Goal: Navigation & Orientation: Go to known website

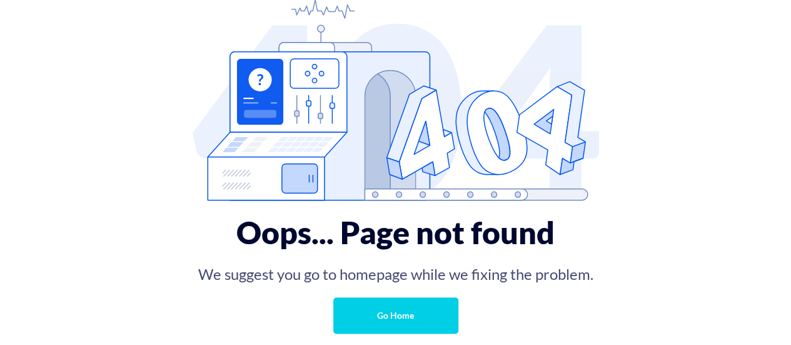
scroll to position [89, 0]
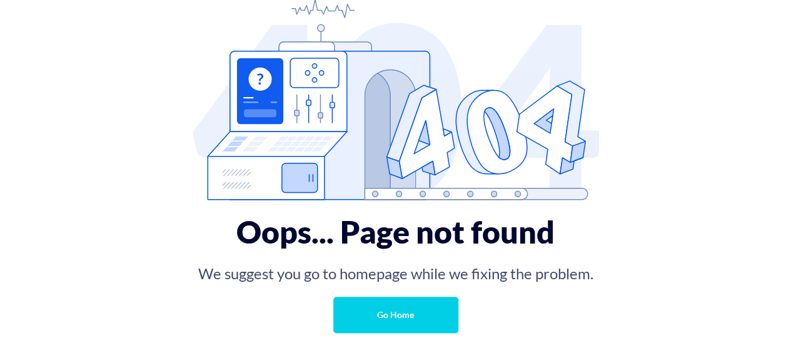
click at [373, 303] on link "Go Home" at bounding box center [395, 315] width 125 height 36
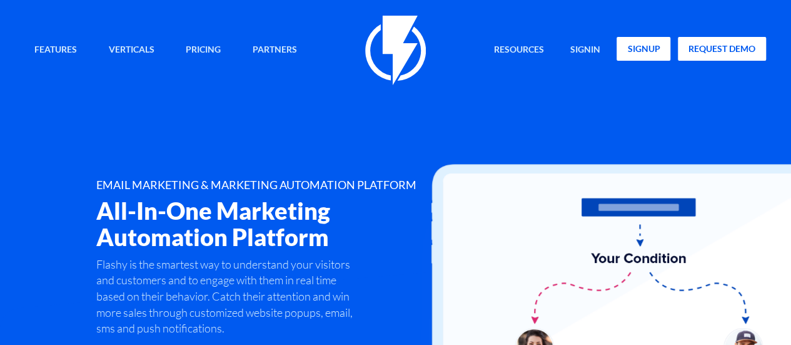
click at [626, 44] on link "signup" at bounding box center [644, 49] width 54 height 24
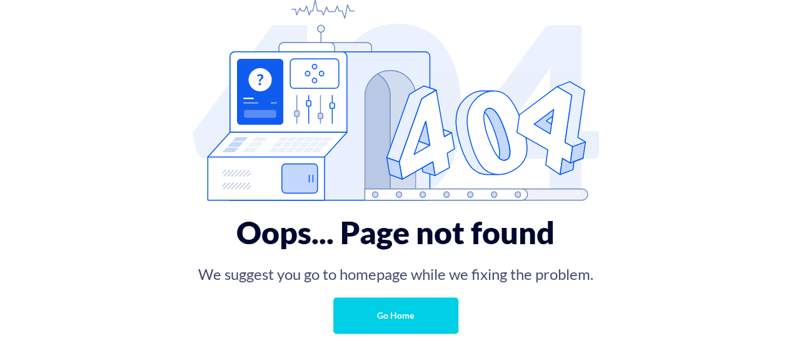
scroll to position [89, 0]
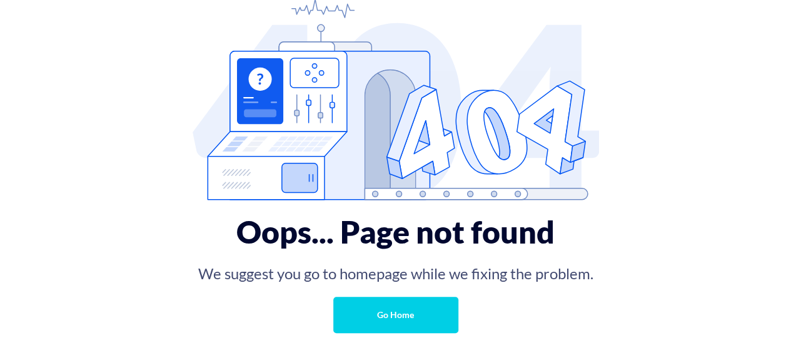
click at [434, 313] on link "Go Home" at bounding box center [395, 315] width 125 height 36
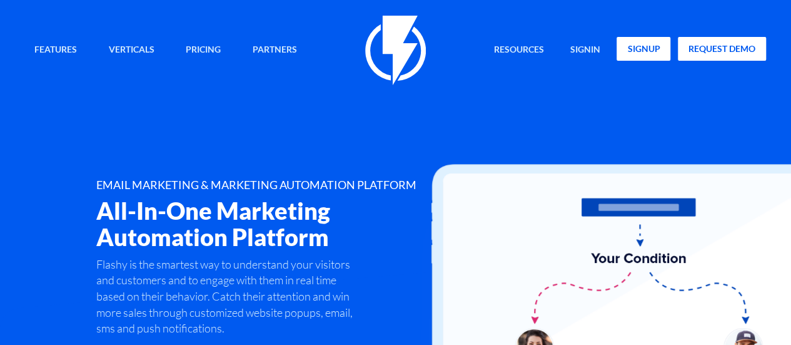
click at [622, 48] on link "signup" at bounding box center [644, 49] width 54 height 24
